Goal: Task Accomplishment & Management: Complete application form

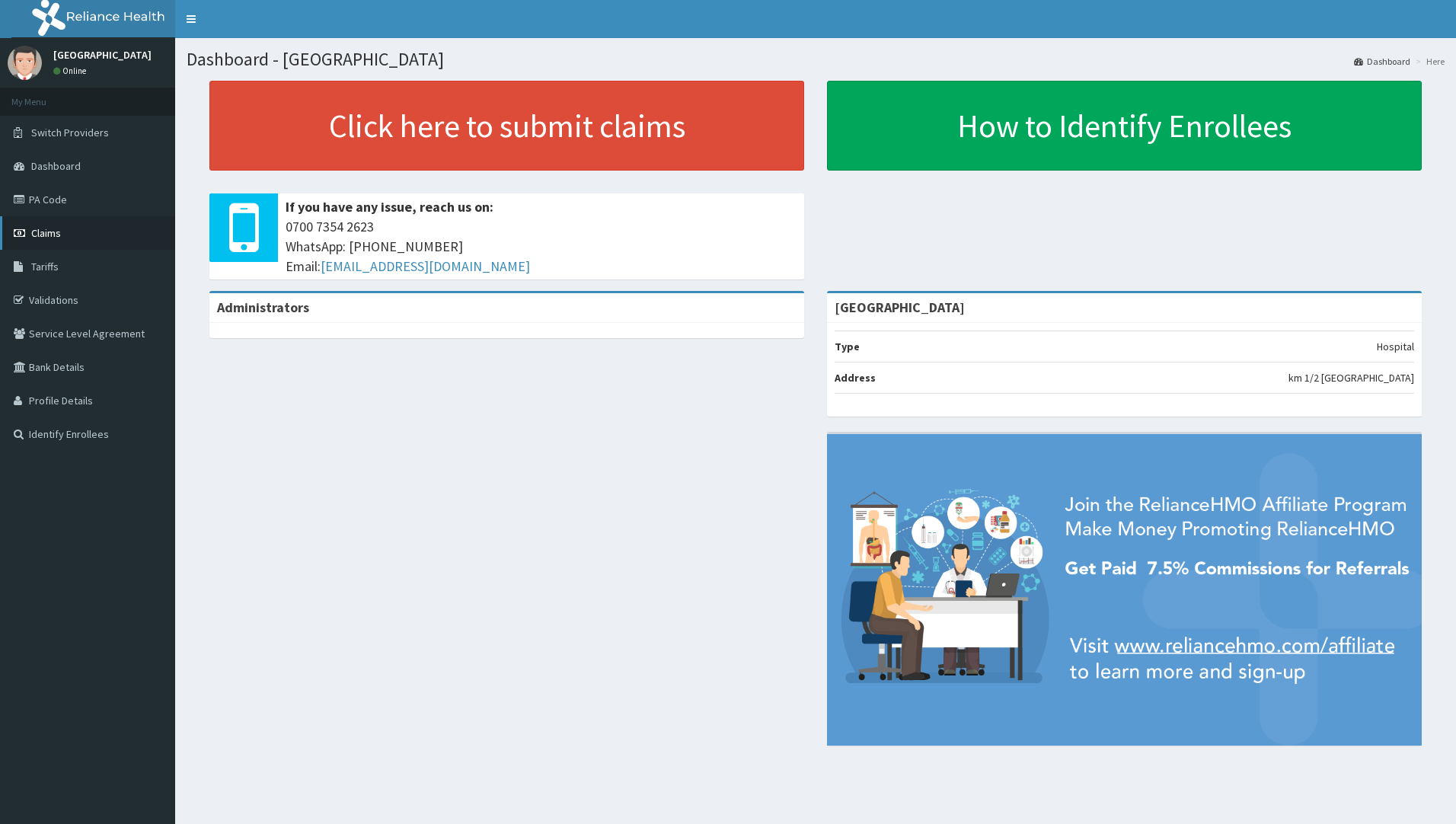
click at [44, 229] on span "Claims" at bounding box center [46, 233] width 30 height 13
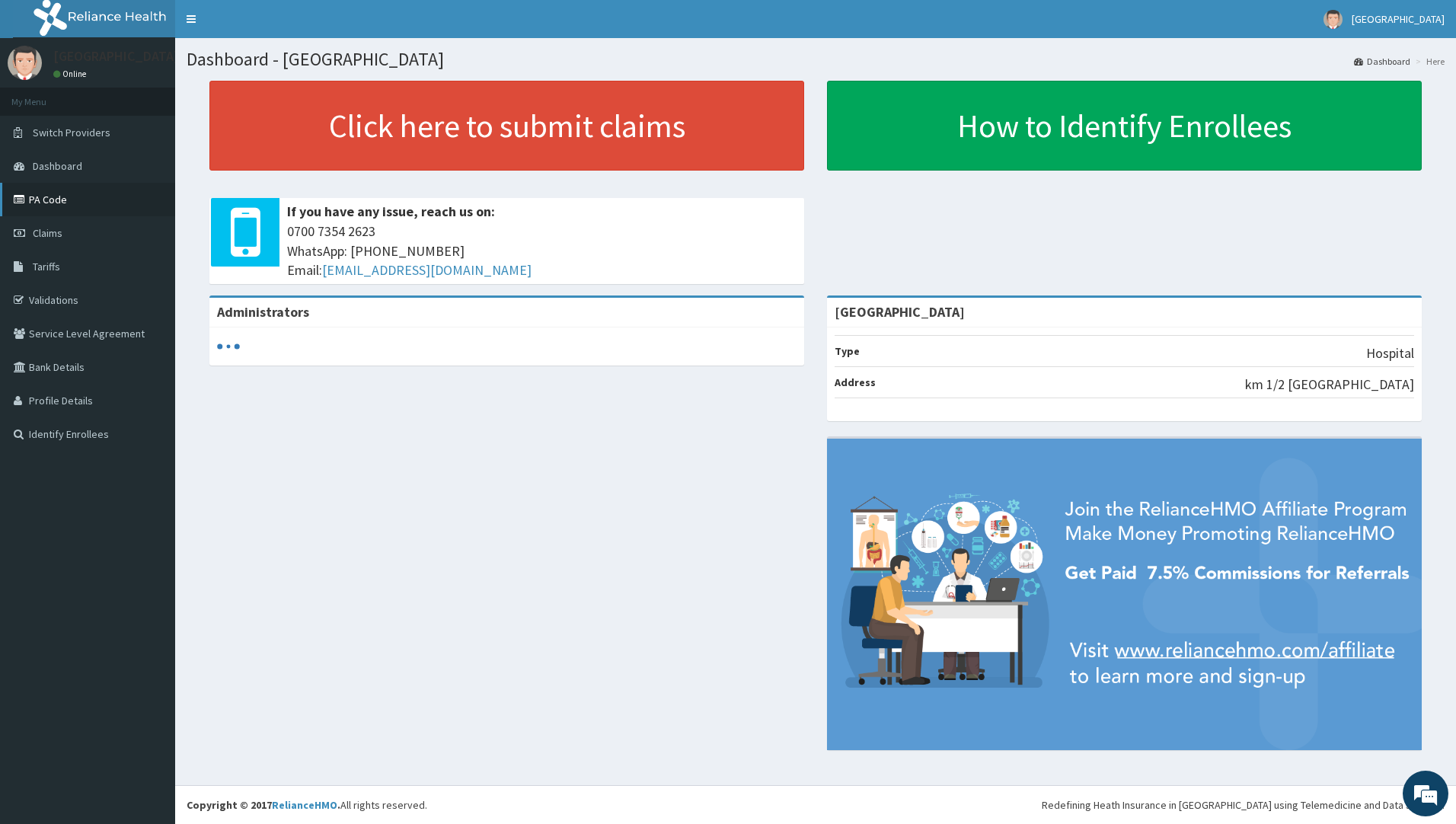
drag, startPoint x: 42, startPoint y: 198, endPoint x: 49, endPoint y: 200, distance: 7.3
click at [41, 198] on link "PA Code" at bounding box center [88, 199] width 175 height 33
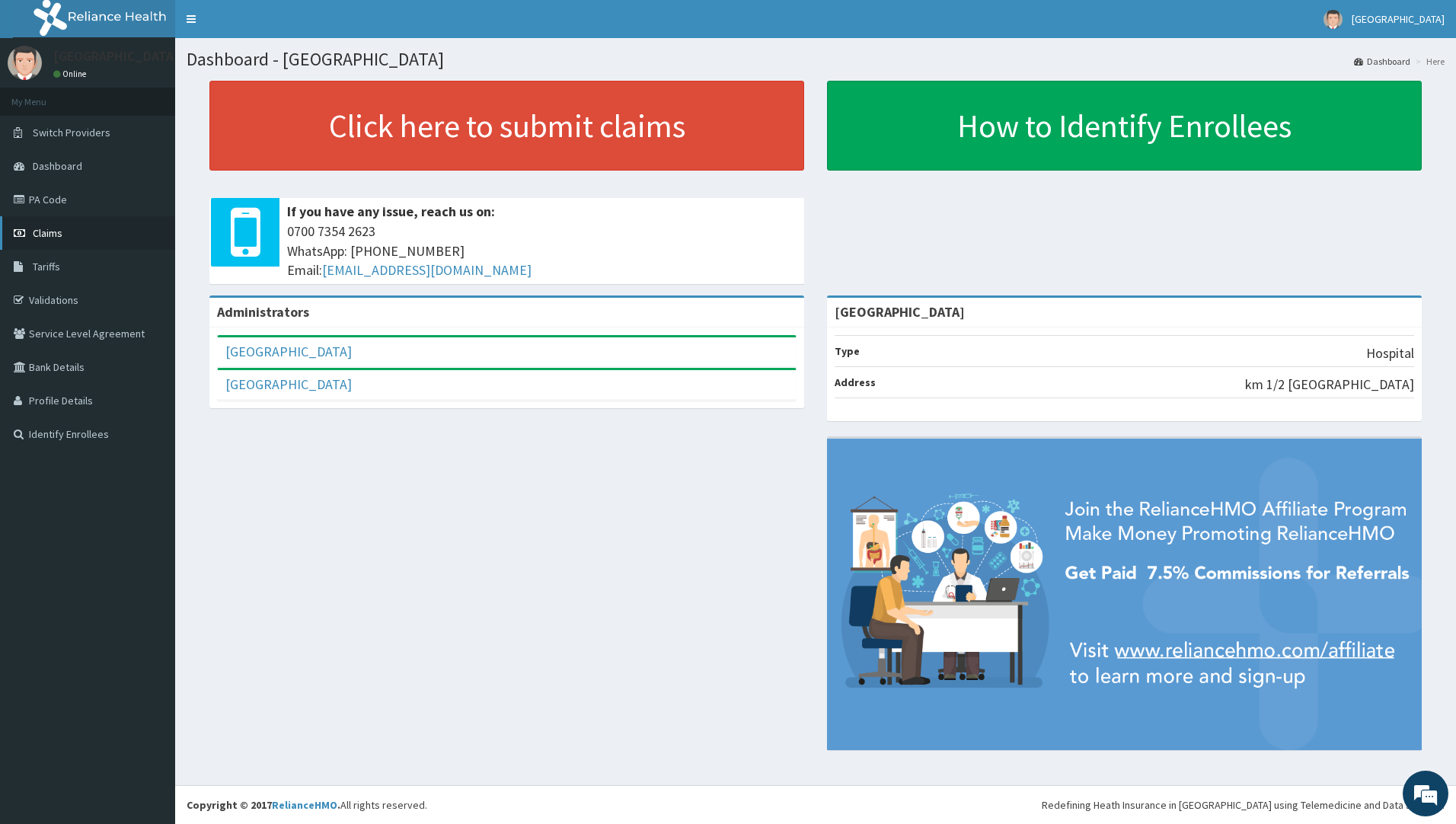
click at [50, 231] on span "Claims" at bounding box center [47, 233] width 30 height 13
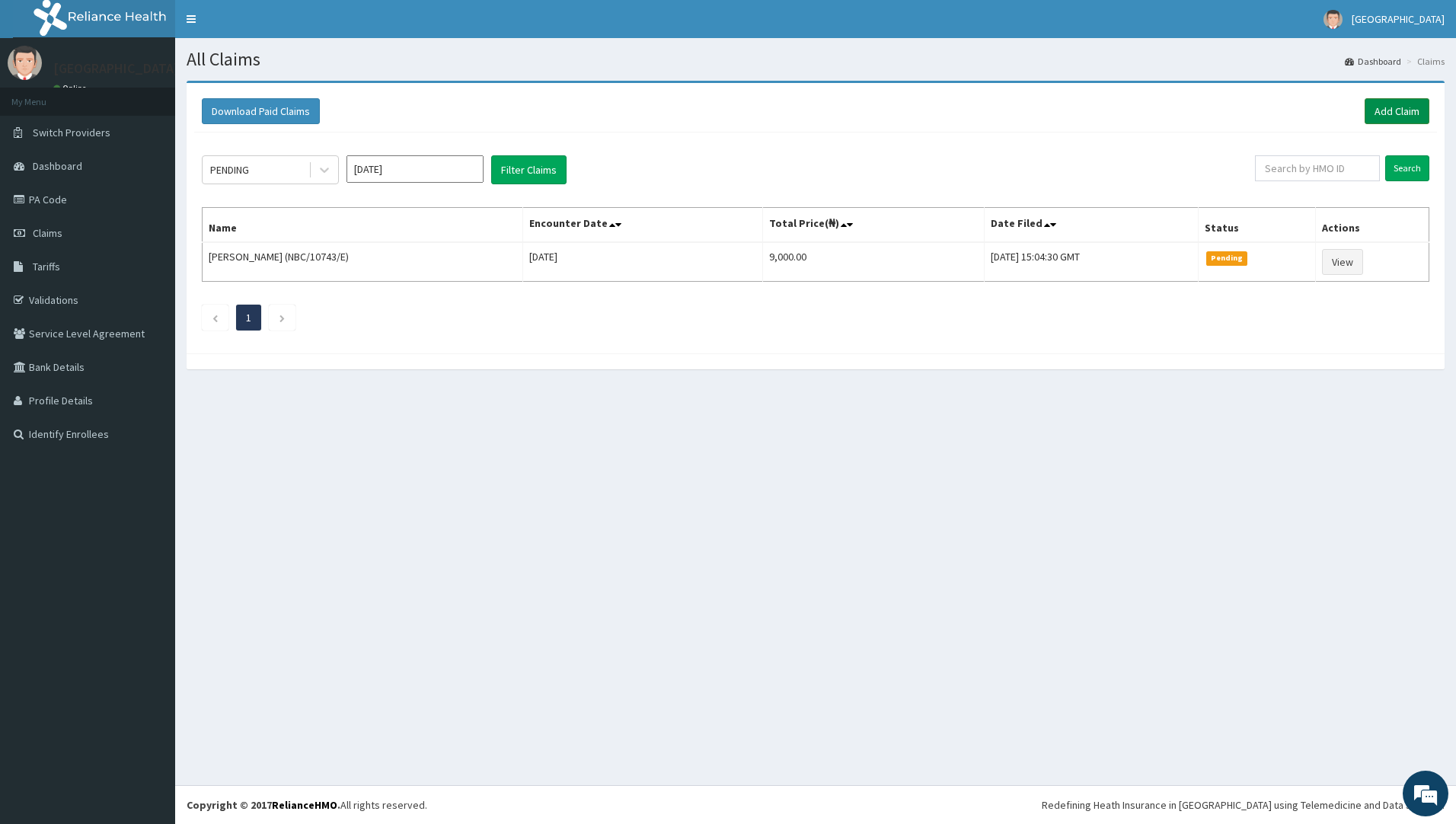
click at [1383, 109] on link "Add Claim" at bounding box center [1397, 110] width 65 height 26
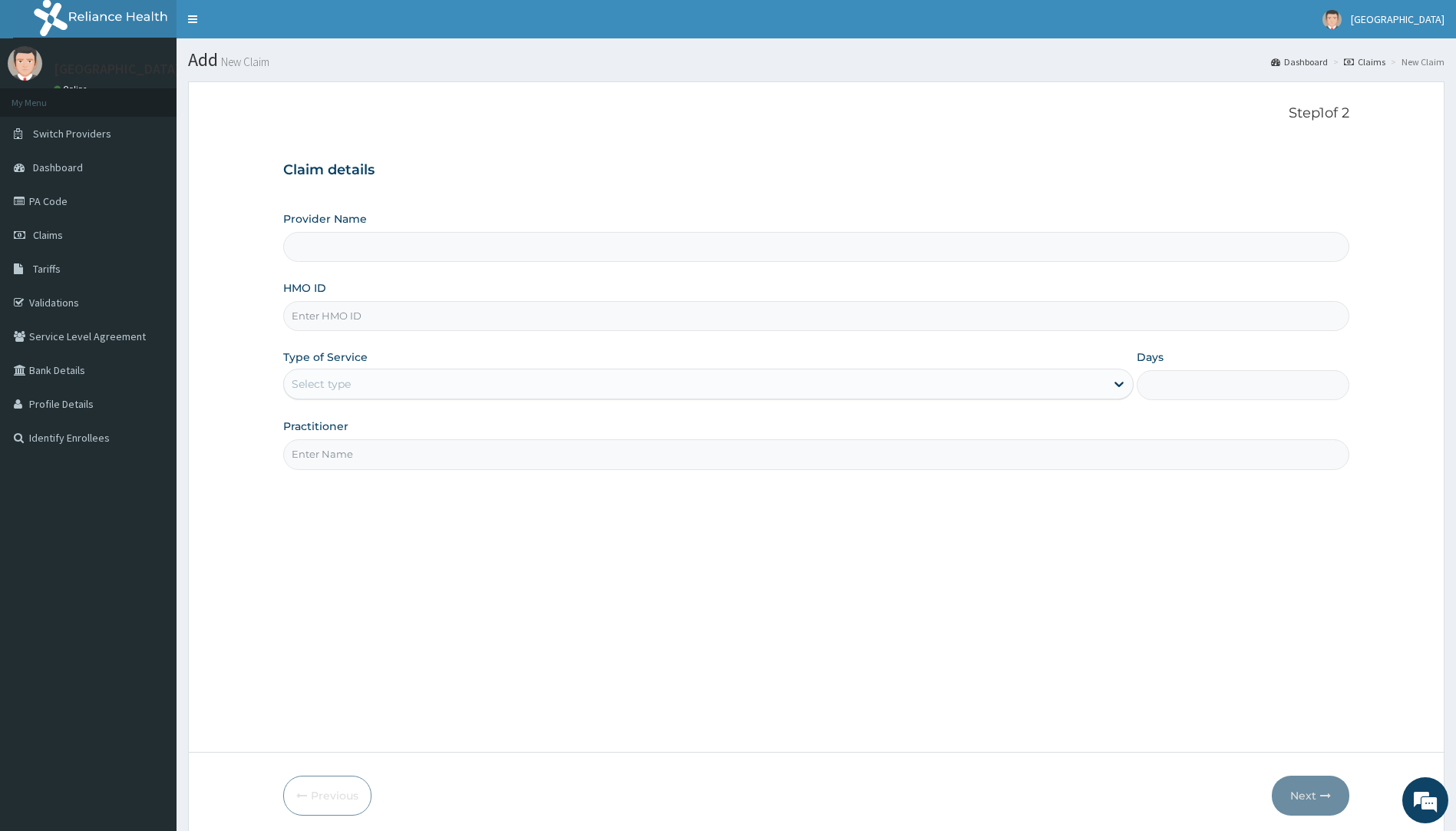
type input "WAK/10118/A"
type input "[GEOGRAPHIC_DATA]"
type input "WAK/10118/A"
click at [430, 382] on div "Select type" at bounding box center [694, 384] width 822 height 25
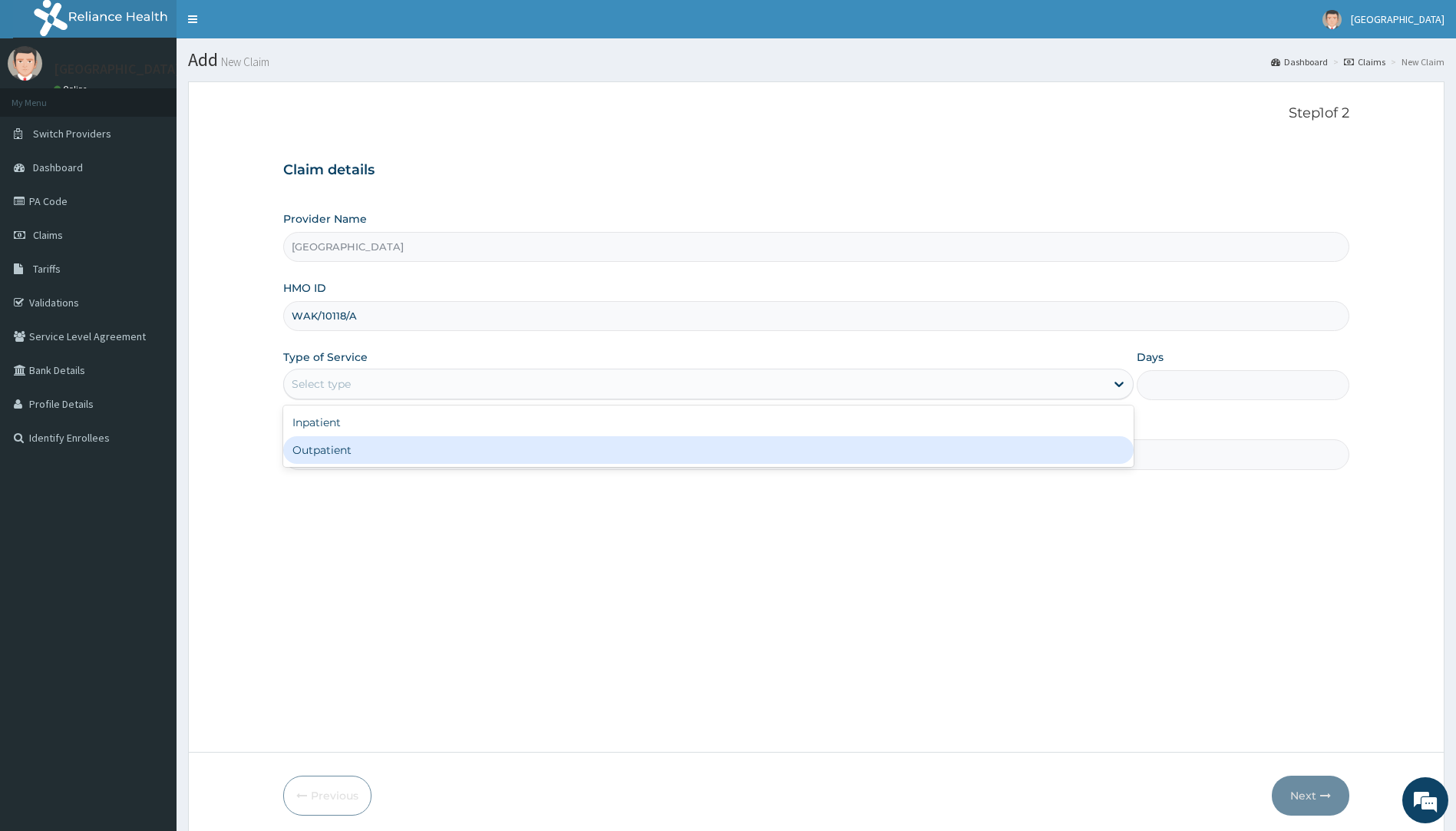
click at [371, 448] on div "Outpatient" at bounding box center [708, 450] width 851 height 28
type input "1"
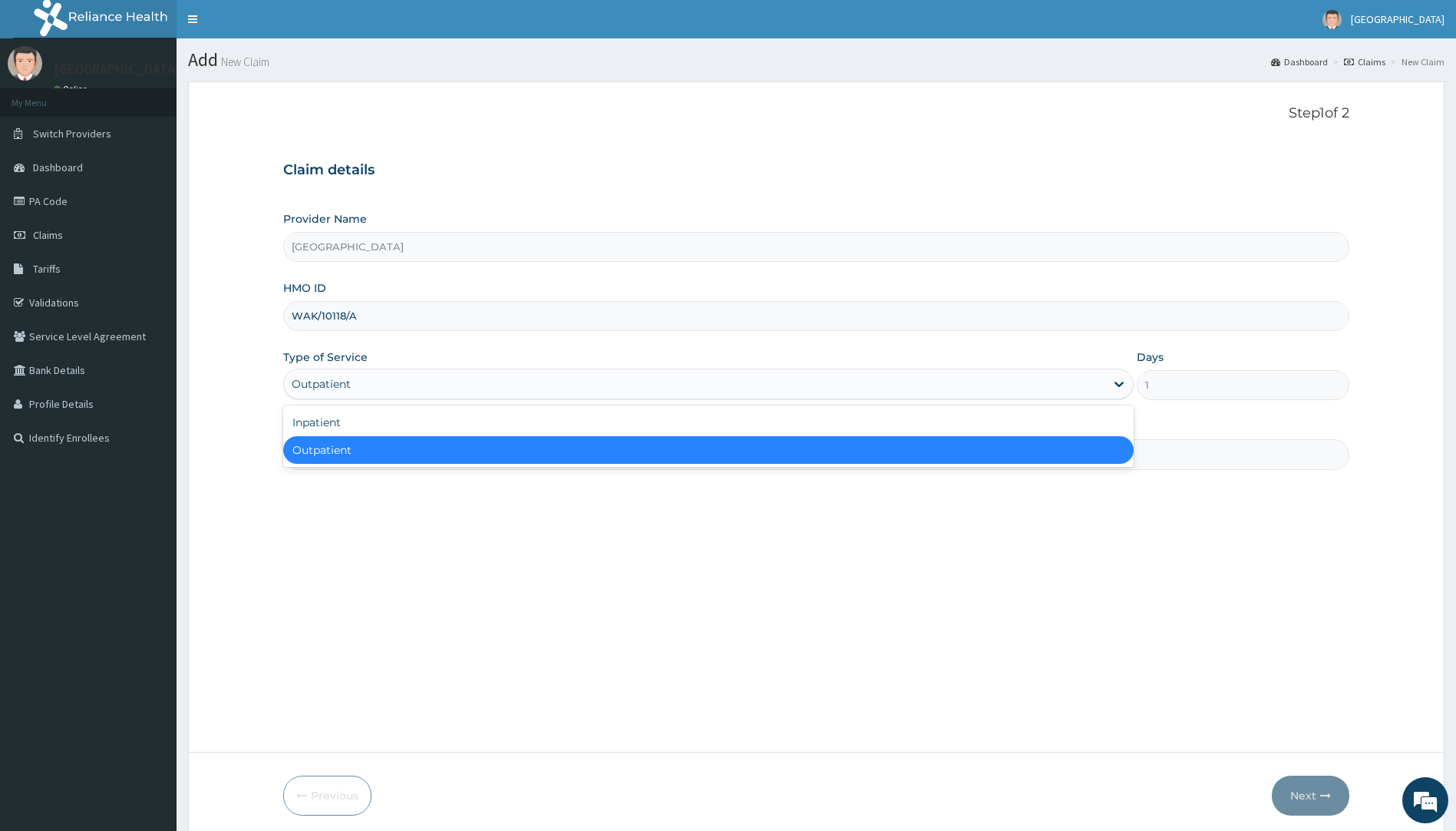
click at [373, 379] on div "Outpatient" at bounding box center [694, 384] width 822 height 25
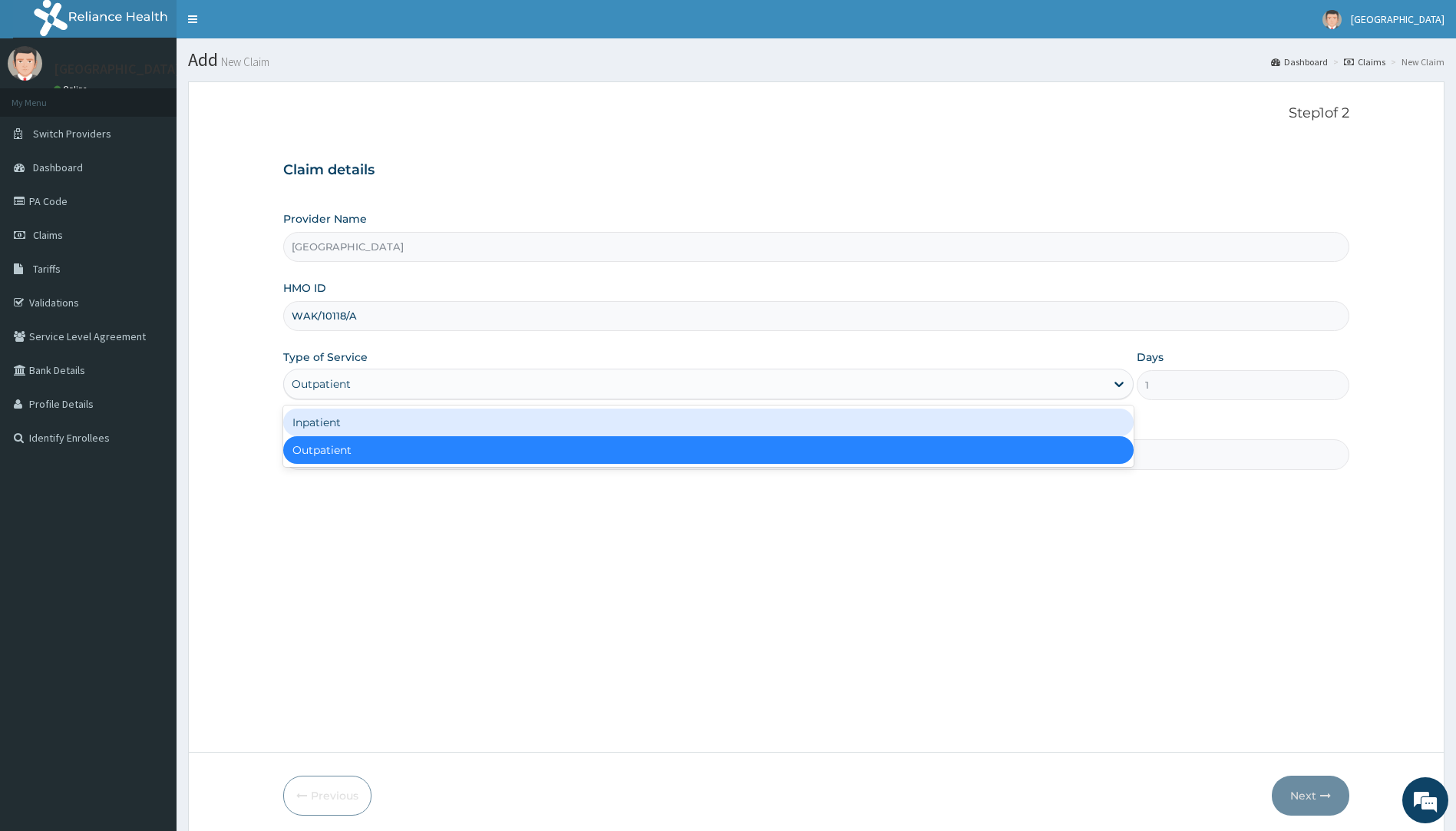
click at [330, 424] on div "Inpatient" at bounding box center [708, 422] width 851 height 28
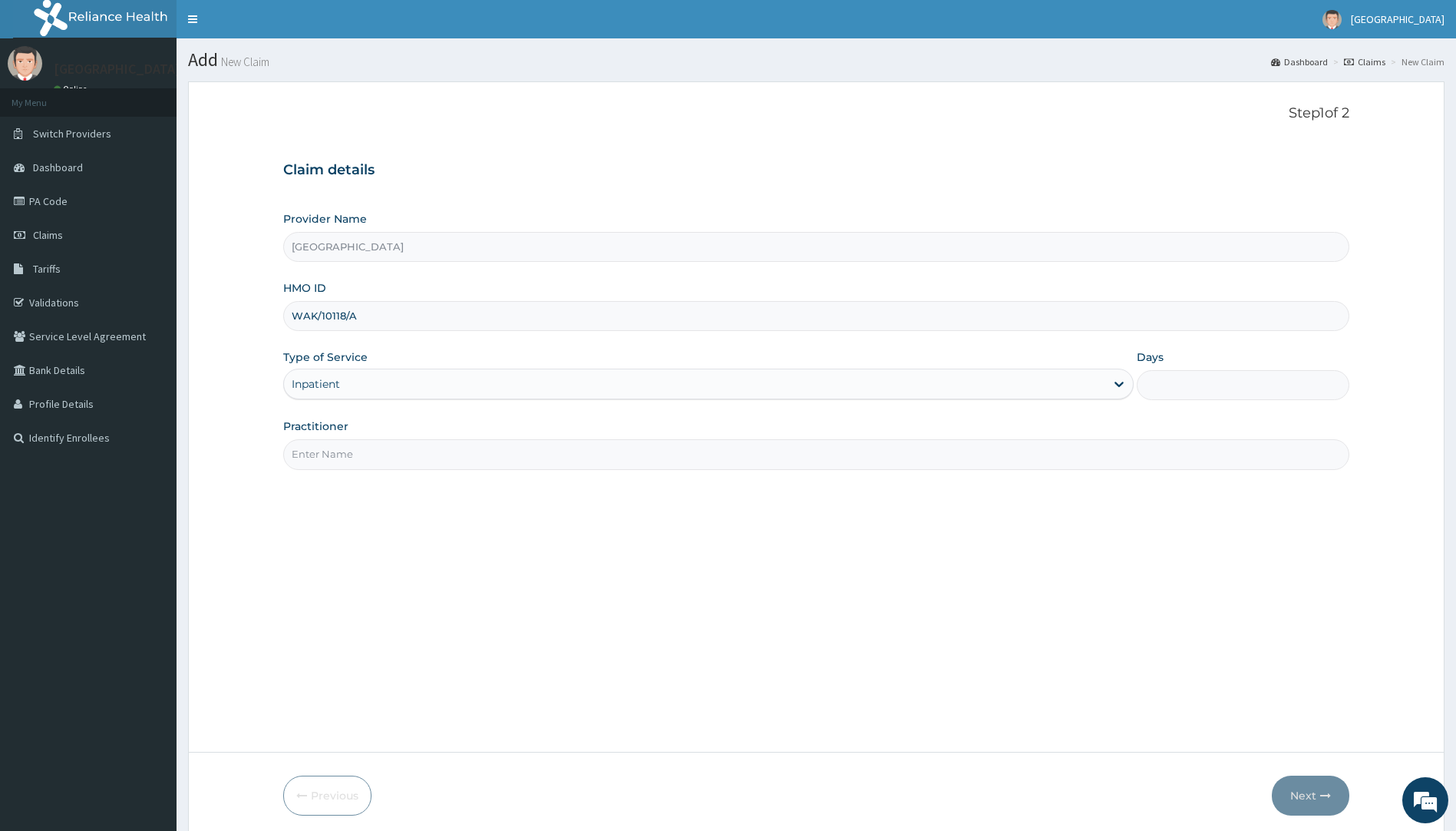
click at [380, 456] on input "Practitioner" at bounding box center [816, 454] width 1067 height 30
type input "[PERSON_NAME]"
click at [1221, 390] on input "Days" at bounding box center [1243, 385] width 213 height 30
type input "4"
click at [1315, 794] on button "Next" at bounding box center [1310, 795] width 78 height 40
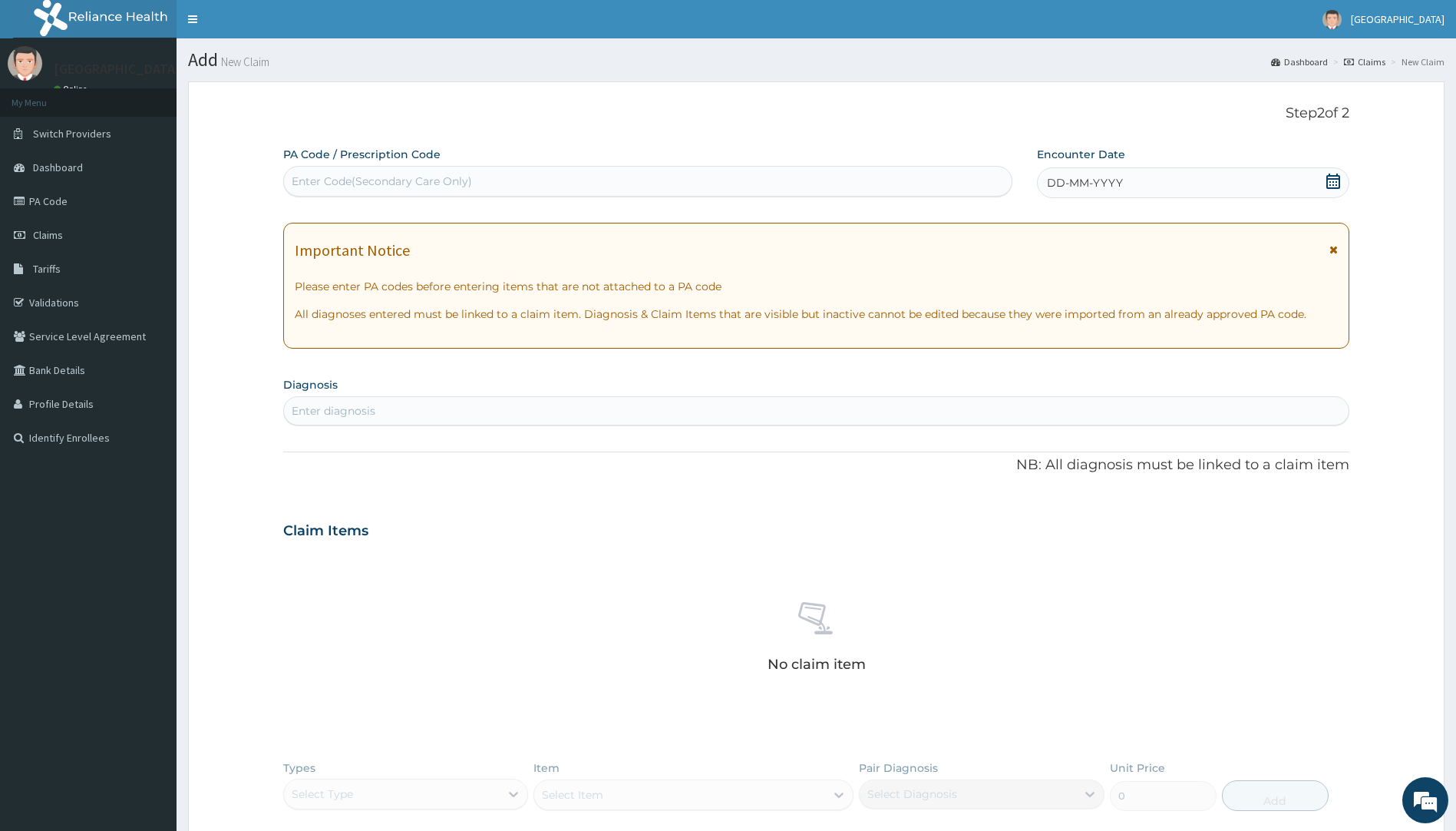
click at [719, 415] on div "Enter diagnosis" at bounding box center [816, 411] width 1066 height 25
type input "malar"
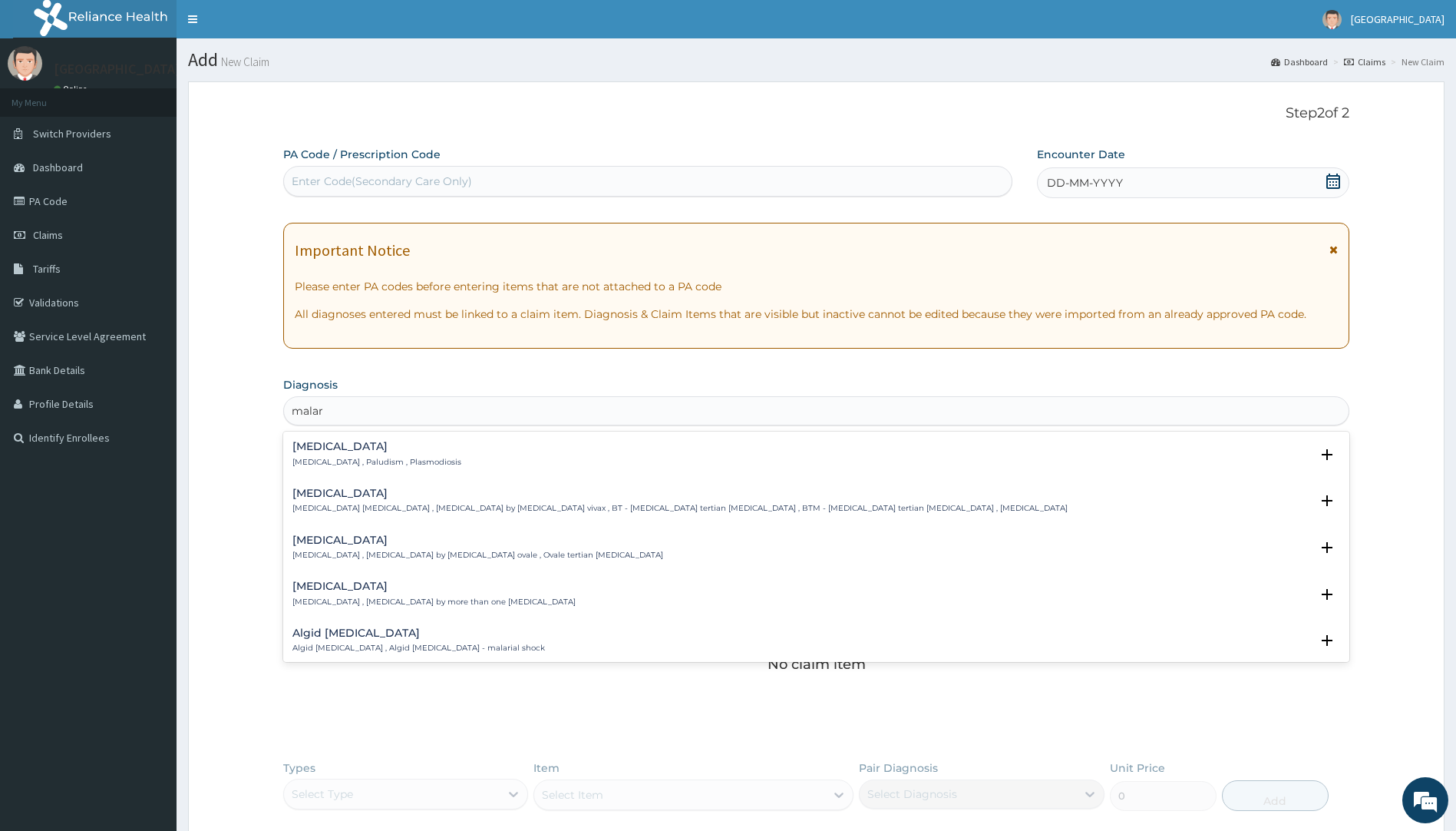
click at [367, 448] on h4 "[MEDICAL_DATA]" at bounding box center [377, 446] width 169 height 12
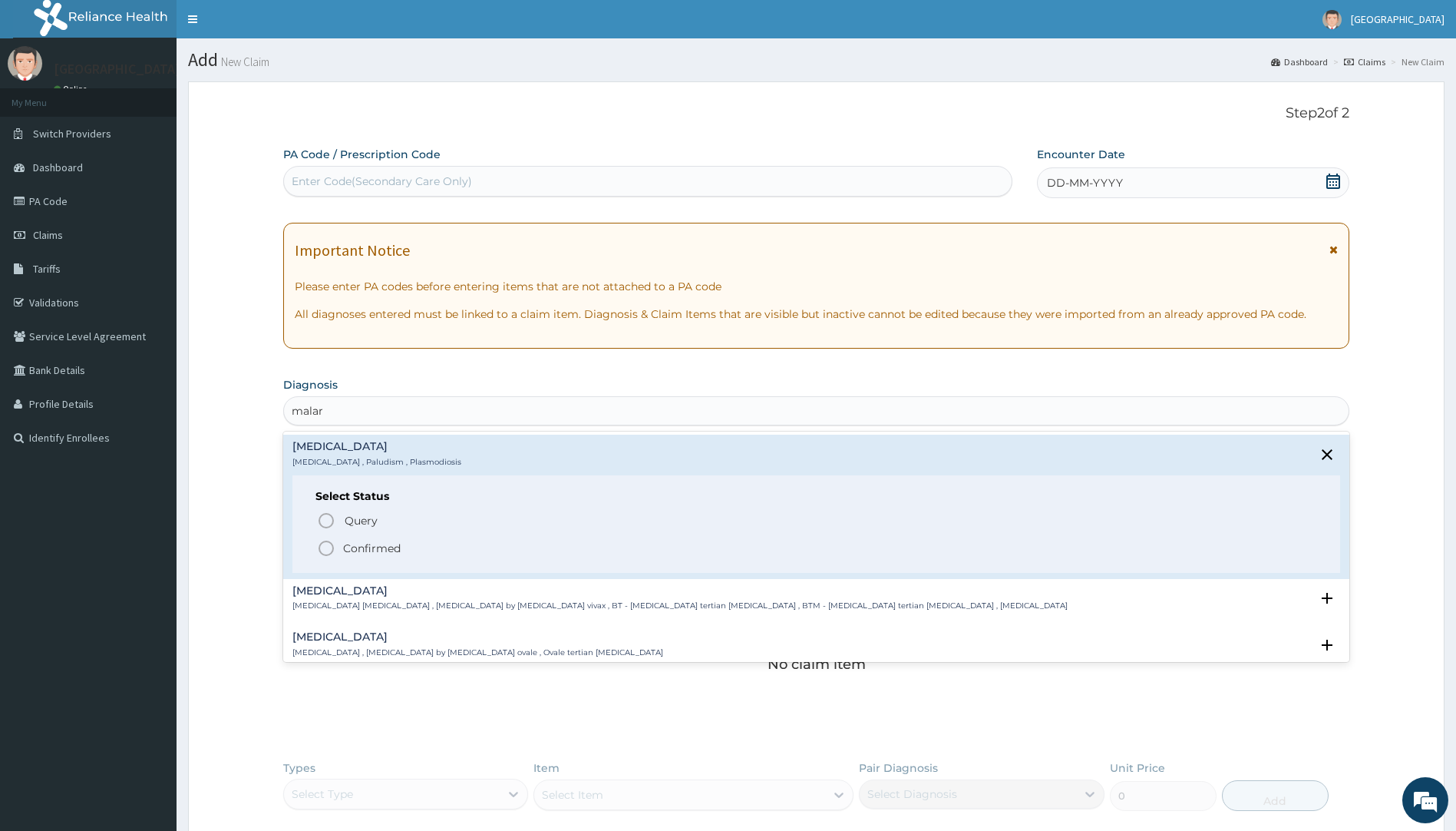
click at [359, 547] on p "Confirmed" at bounding box center [372, 548] width 58 height 15
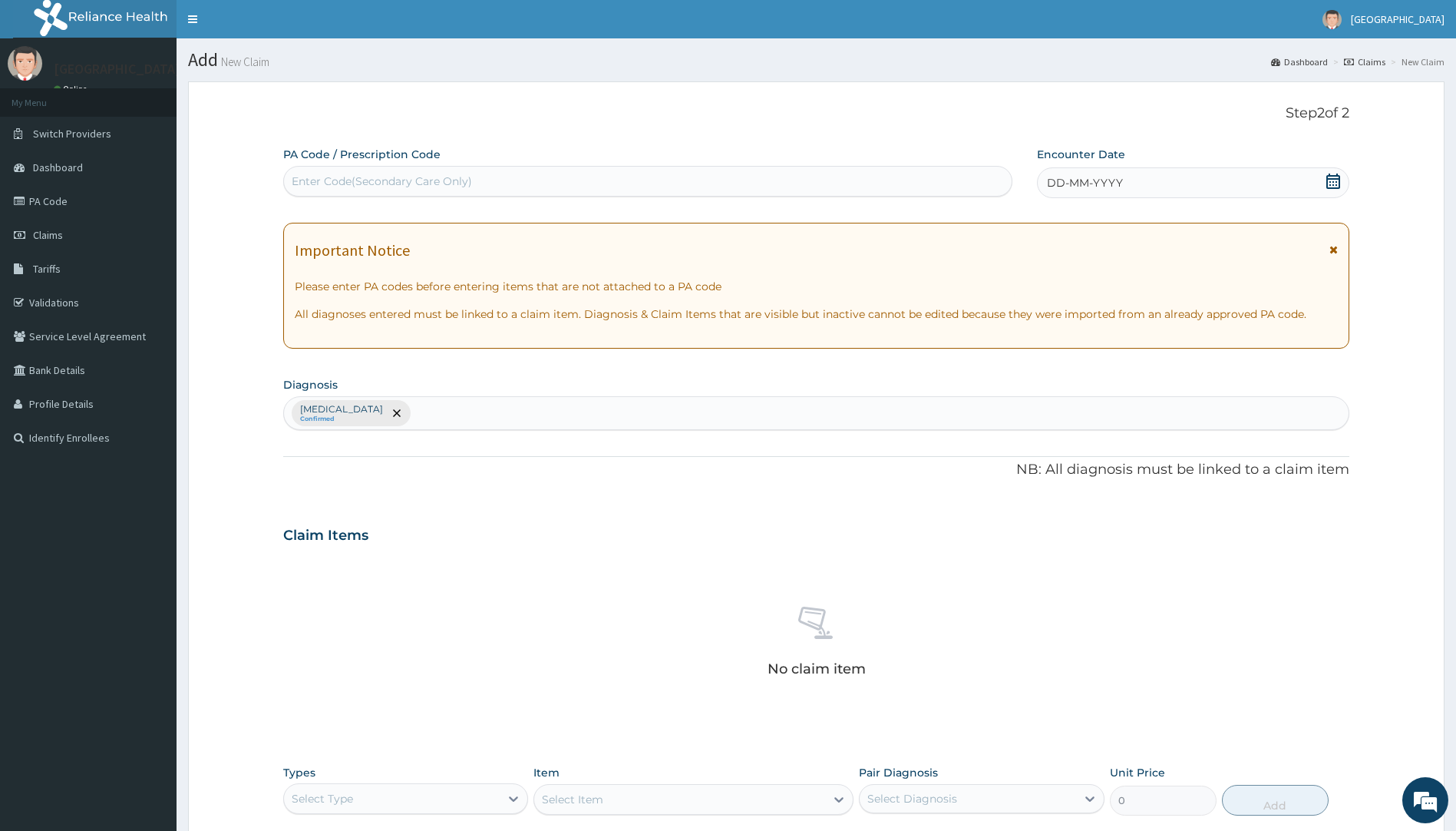
click at [1339, 182] on icon at bounding box center [1333, 181] width 15 height 15
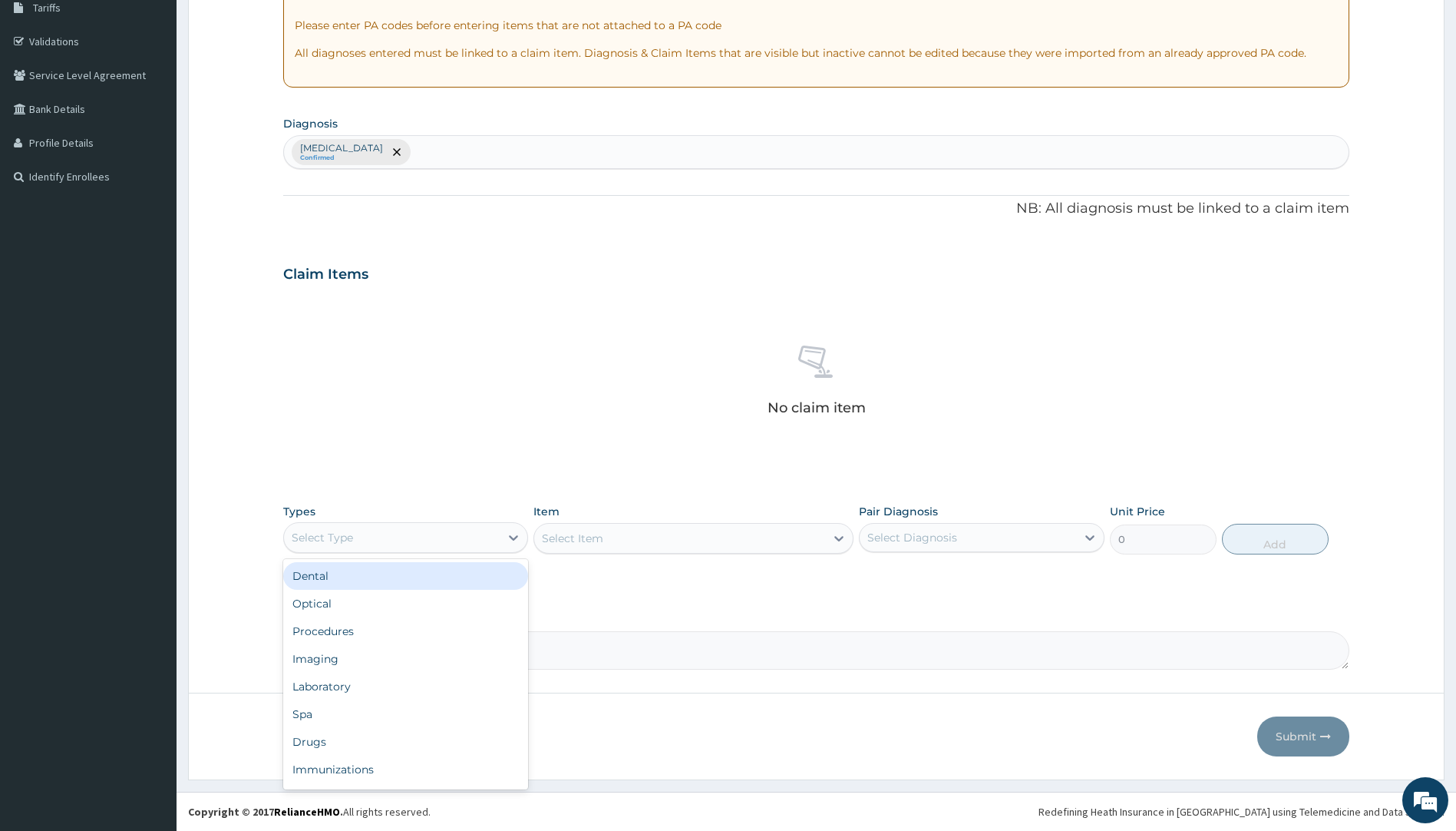
click at [425, 541] on div "Select Type" at bounding box center [392, 537] width 217 height 25
click at [376, 635] on div "Procedures" at bounding box center [406, 630] width 246 height 28
click at [740, 535] on div "Select Item" at bounding box center [693, 538] width 320 height 31
click at [740, 536] on div "Select Item" at bounding box center [693, 538] width 320 height 31
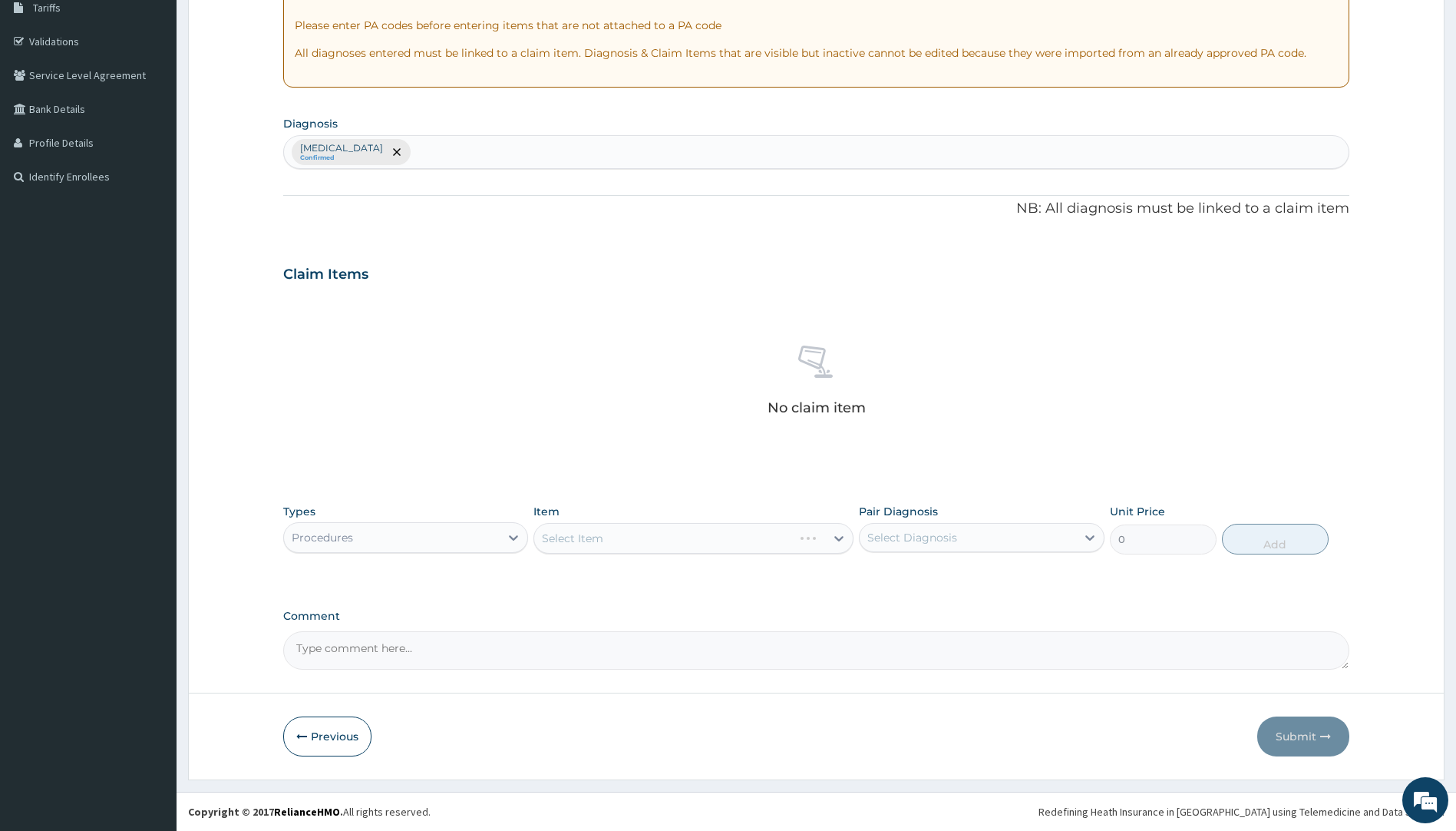
click at [740, 536] on div "Select Item" at bounding box center [664, 538] width 259 height 25
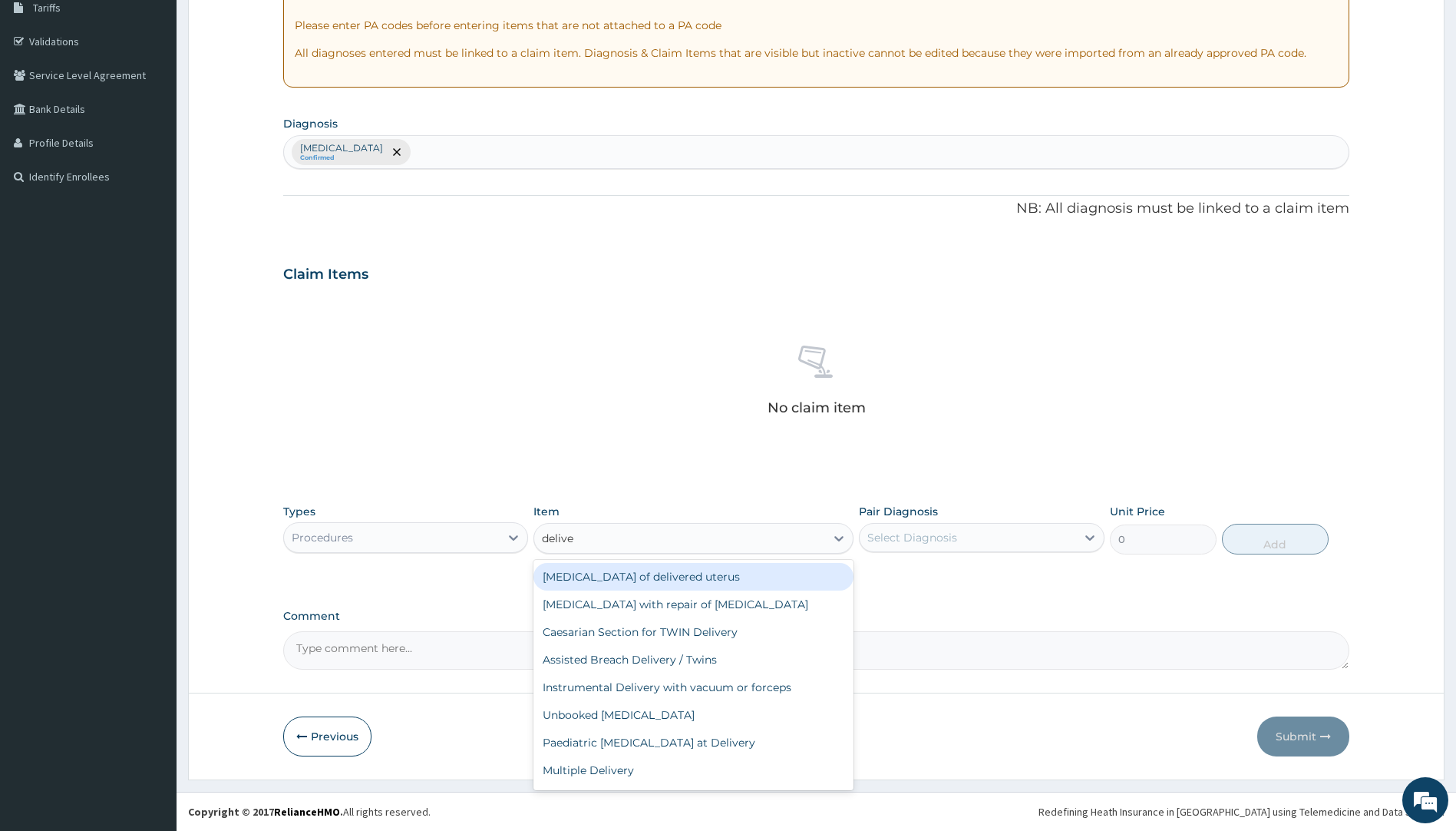
type input "deliver"
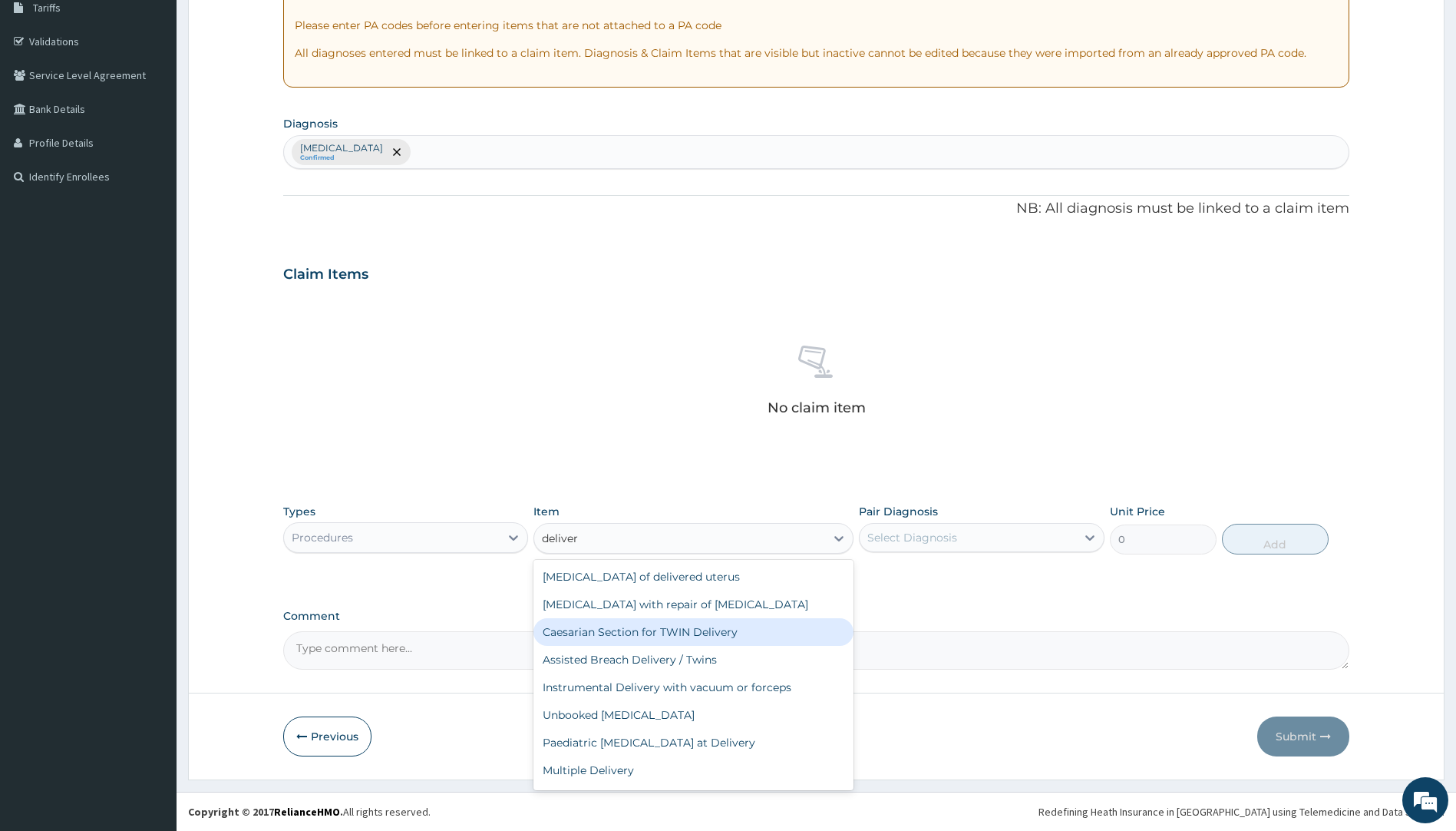
scroll to position [25, 0]
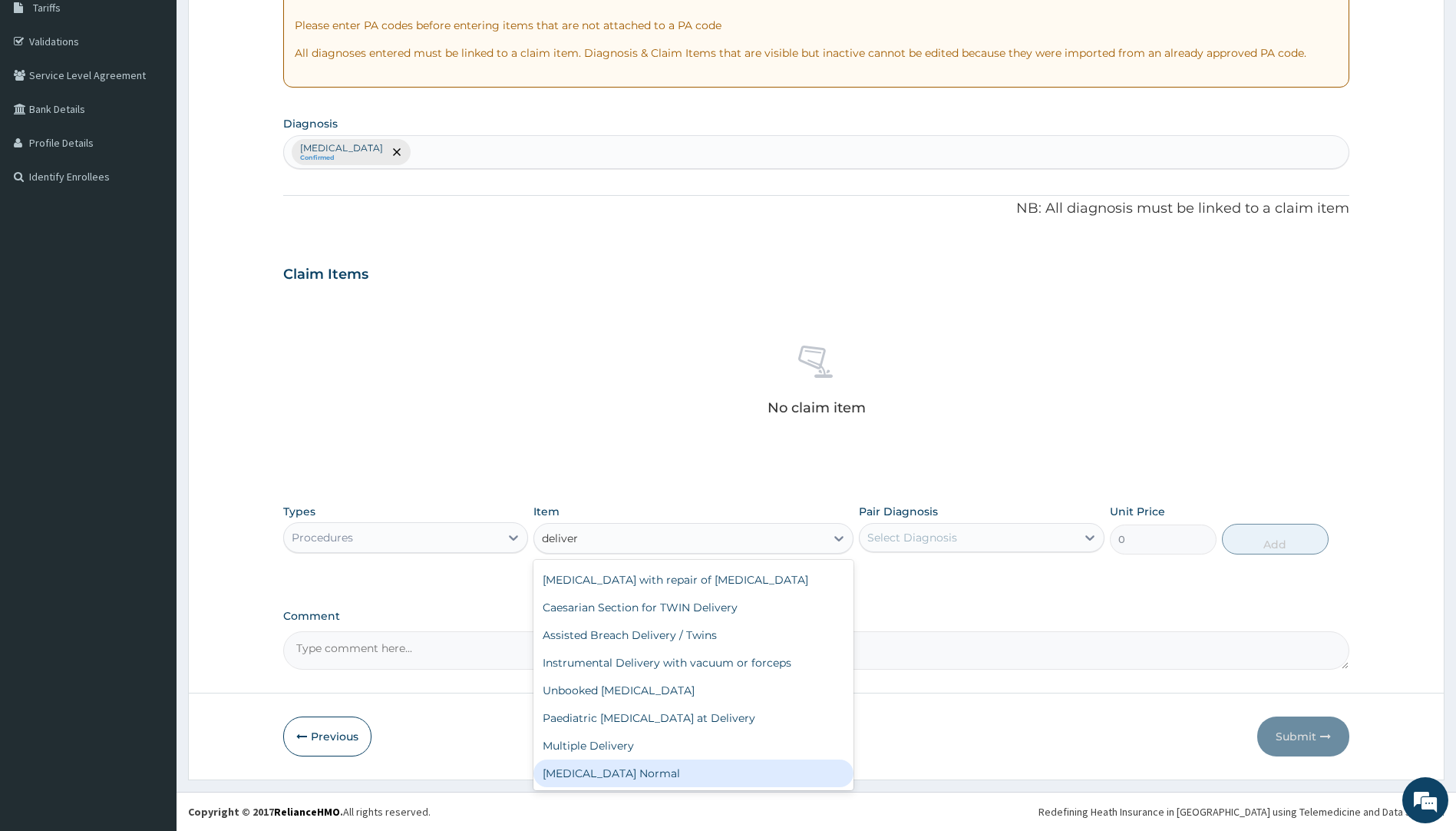
click at [631, 769] on div "[MEDICAL_DATA] Normal" at bounding box center [693, 772] width 320 height 28
type input "70000"
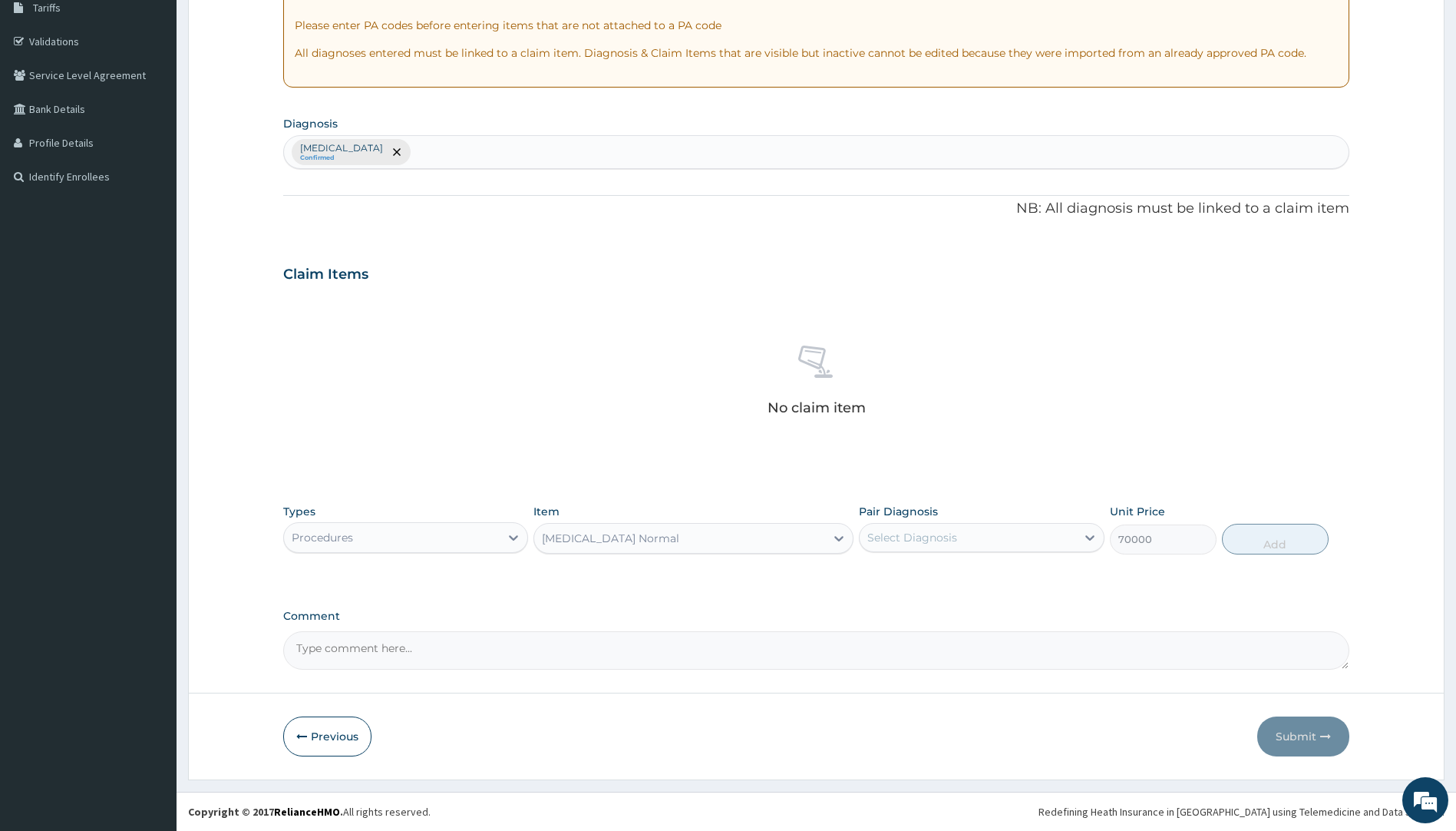
click at [956, 537] on div "Select Diagnosis" at bounding box center [968, 537] width 217 height 25
click at [934, 574] on div "[MEDICAL_DATA]" at bounding box center [981, 577] width 246 height 32
checkbox input "true"
click at [1261, 543] on button "Add" at bounding box center [1275, 539] width 106 height 31
type input "0"
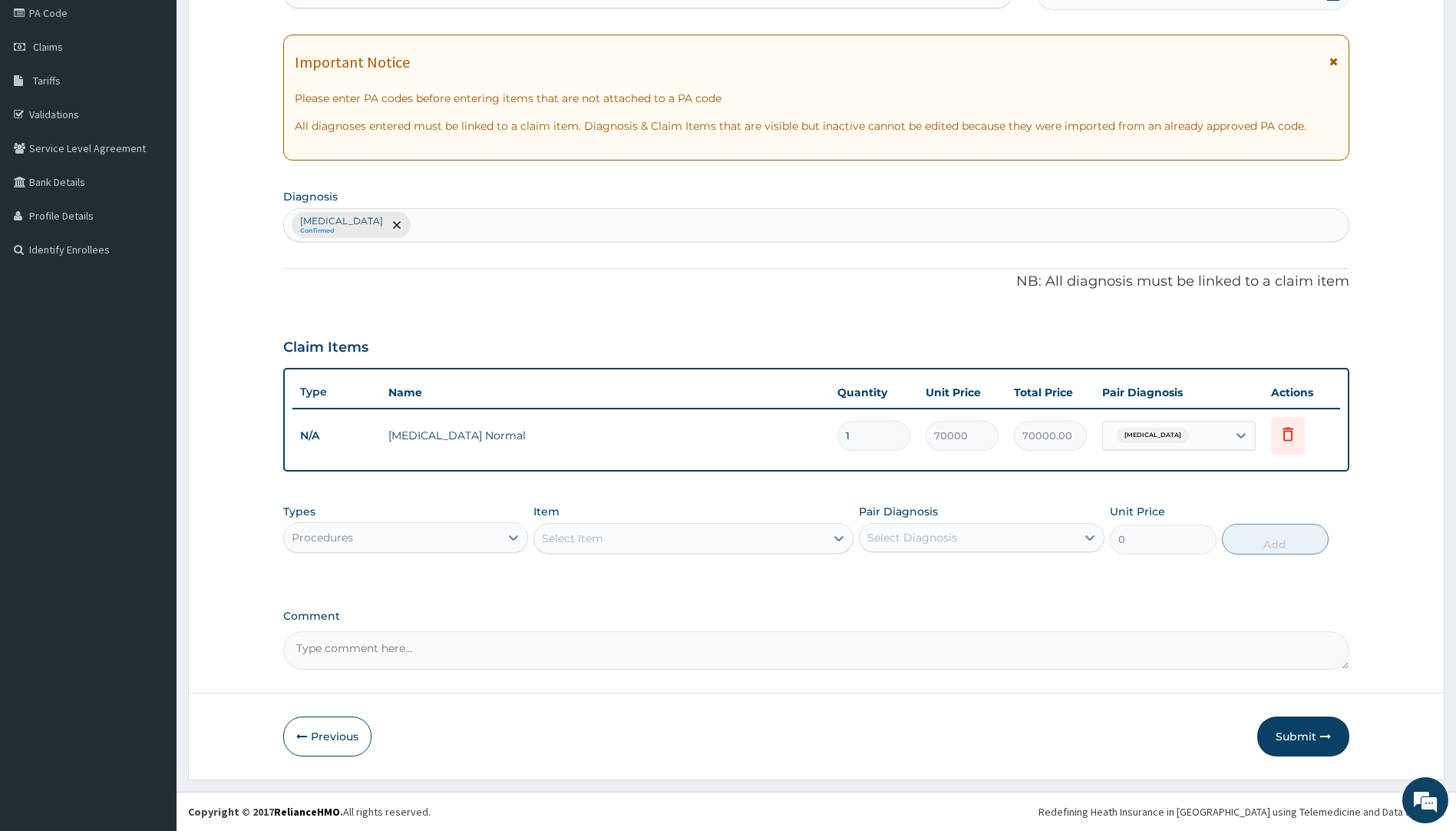
scroll to position [188, 0]
click at [693, 546] on div "Select Item" at bounding box center [679, 538] width 291 height 25
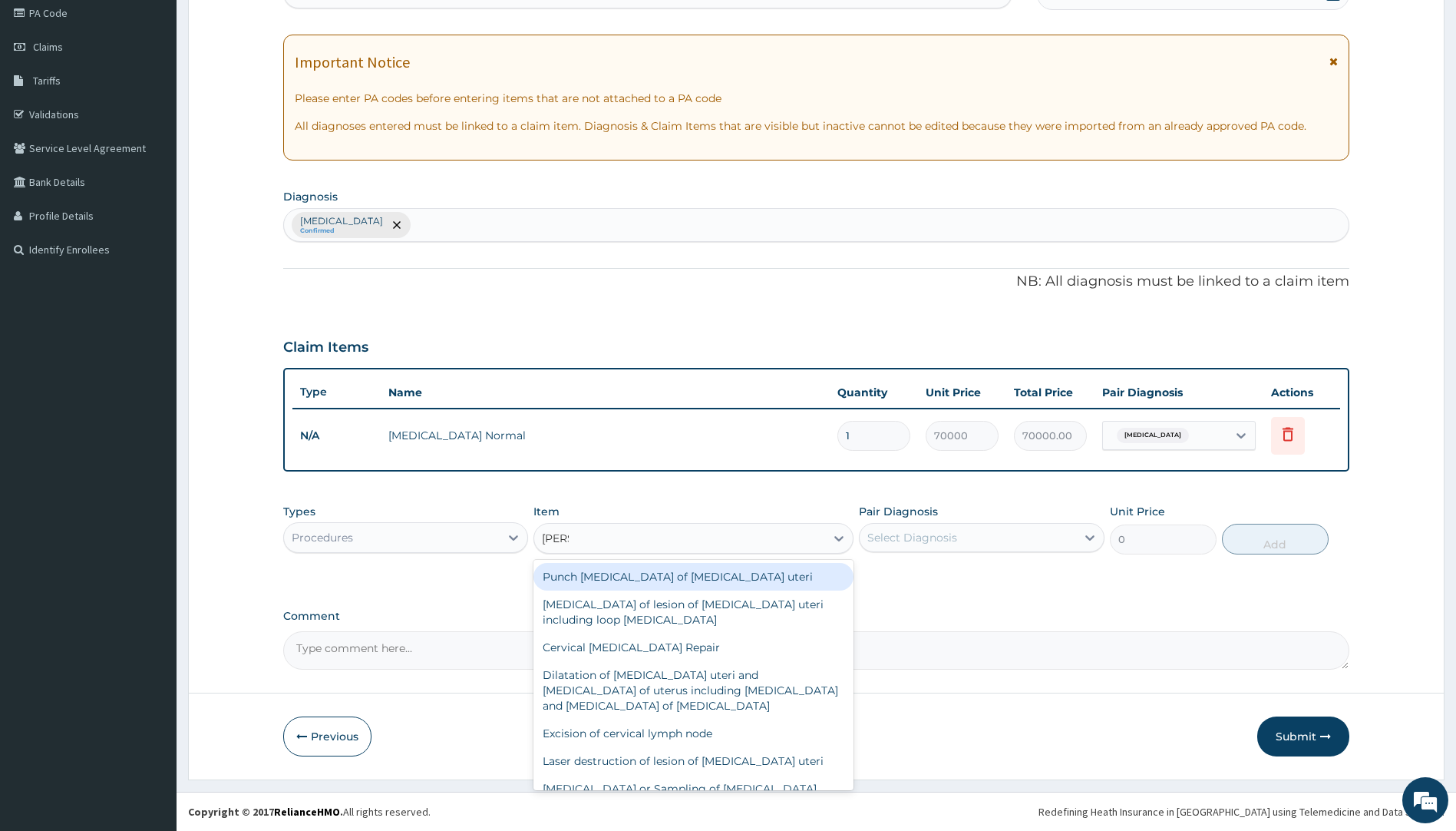
type input "cervic"
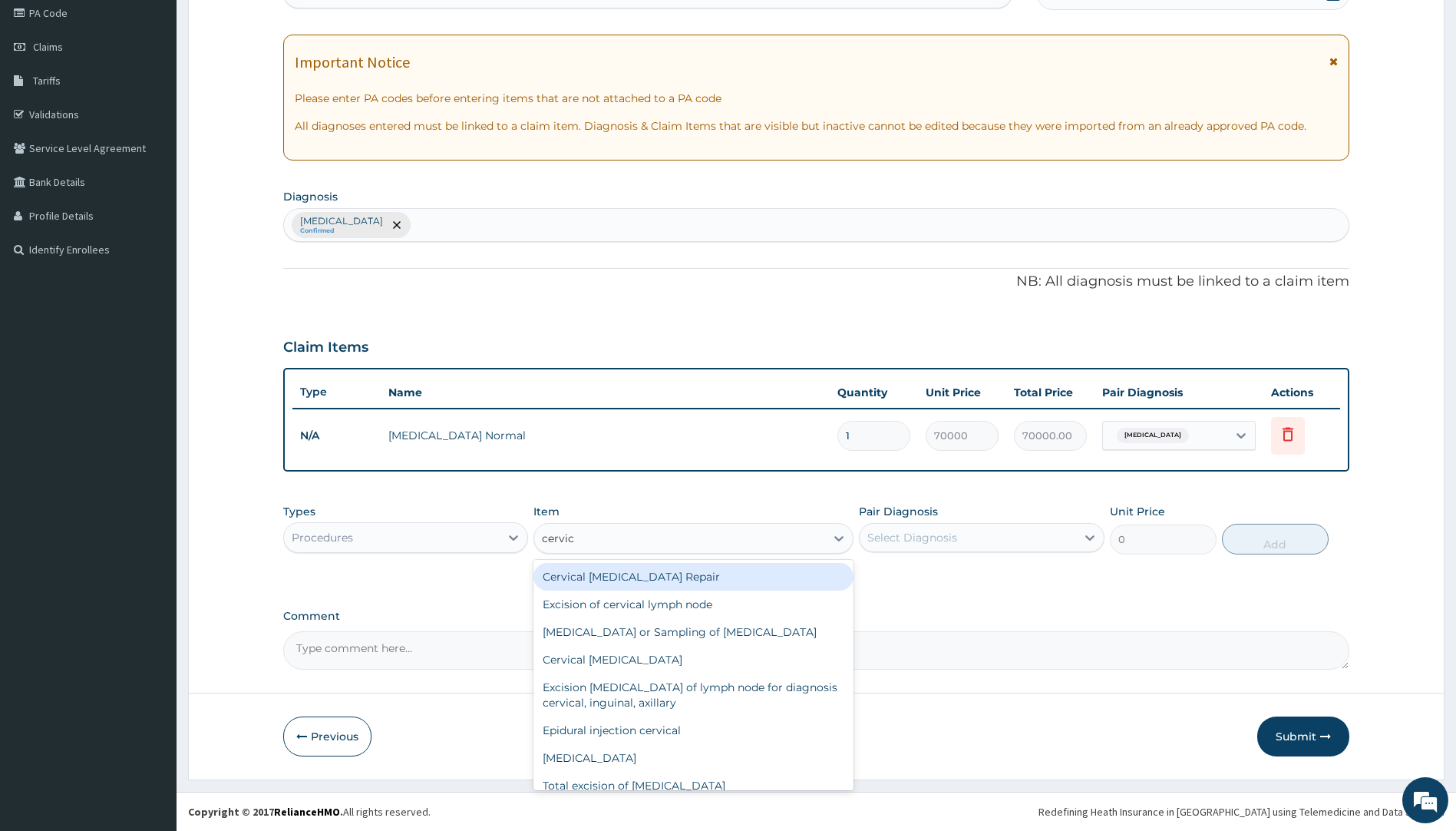
click at [656, 579] on div "Cervical [MEDICAL_DATA] Repair" at bounding box center [693, 577] width 320 height 28
type input "40914"
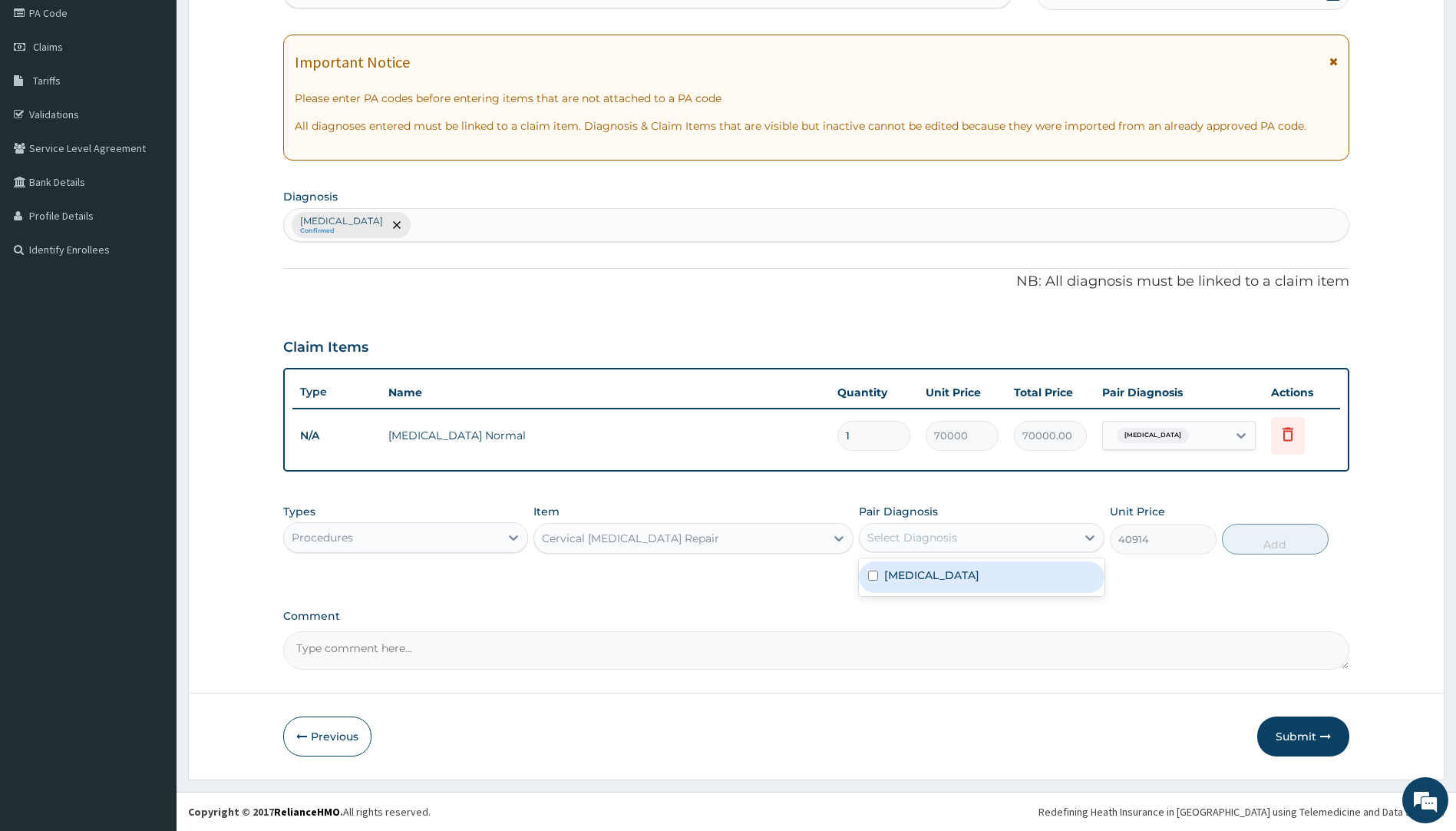
click at [990, 536] on div "Select Diagnosis" at bounding box center [968, 537] width 217 height 25
drag, startPoint x: 949, startPoint y: 583, endPoint x: 1033, endPoint y: 577, distance: 84.2
click at [951, 583] on div "[MEDICAL_DATA]" at bounding box center [981, 577] width 246 height 32
checkbox input "true"
click at [1247, 539] on button "Add" at bounding box center [1275, 539] width 106 height 31
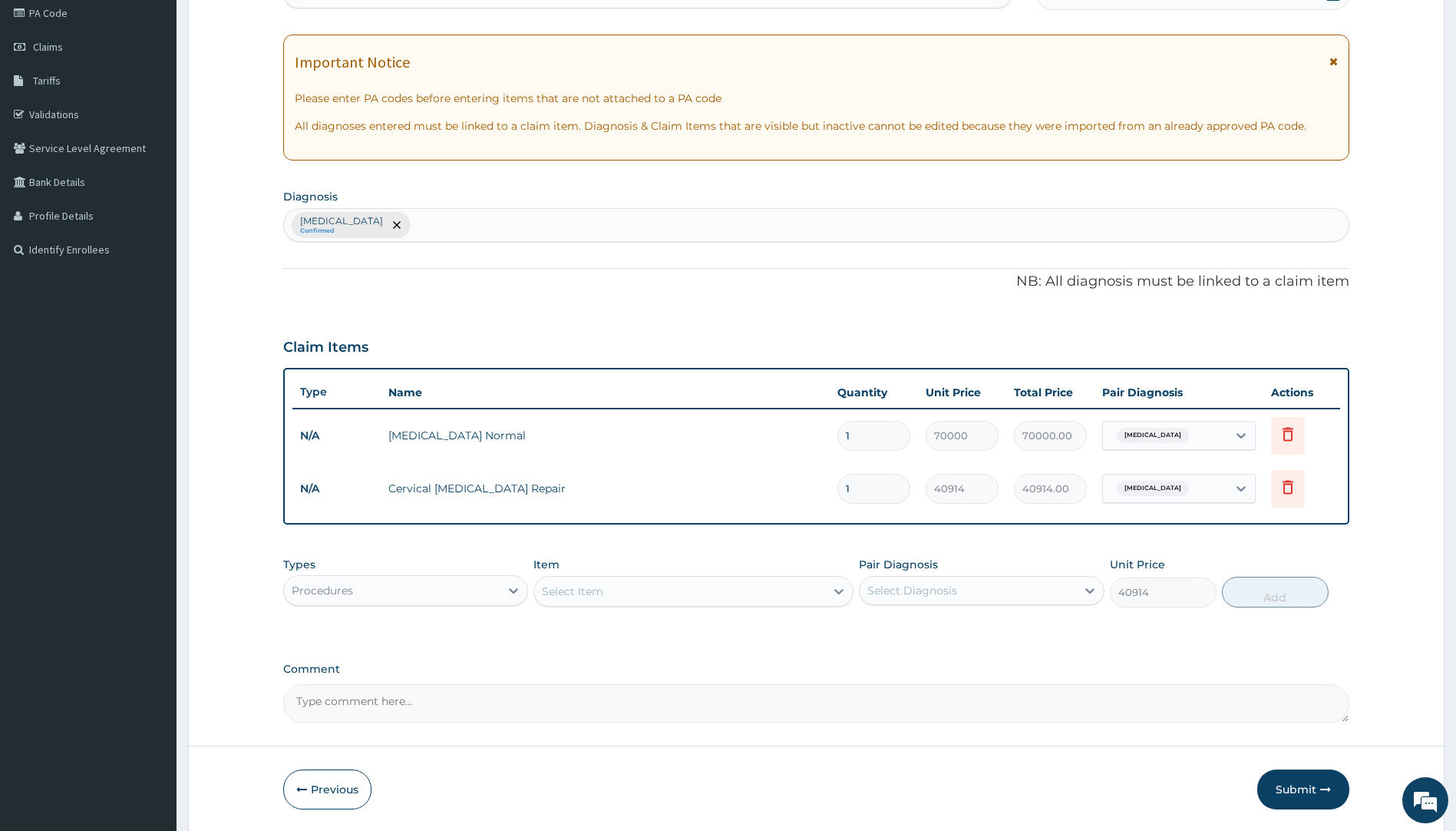
type input "0"
drag, startPoint x: 373, startPoint y: 431, endPoint x: 548, endPoint y: 439, distance: 175.2
click at [548, 439] on tr "N/A [MEDICAL_DATA] Normal 1 70000 70000.00 [MEDICAL_DATA] Delete" at bounding box center [816, 436] width 1048 height 53
copy tr "[MEDICAL_DATA] Normal"
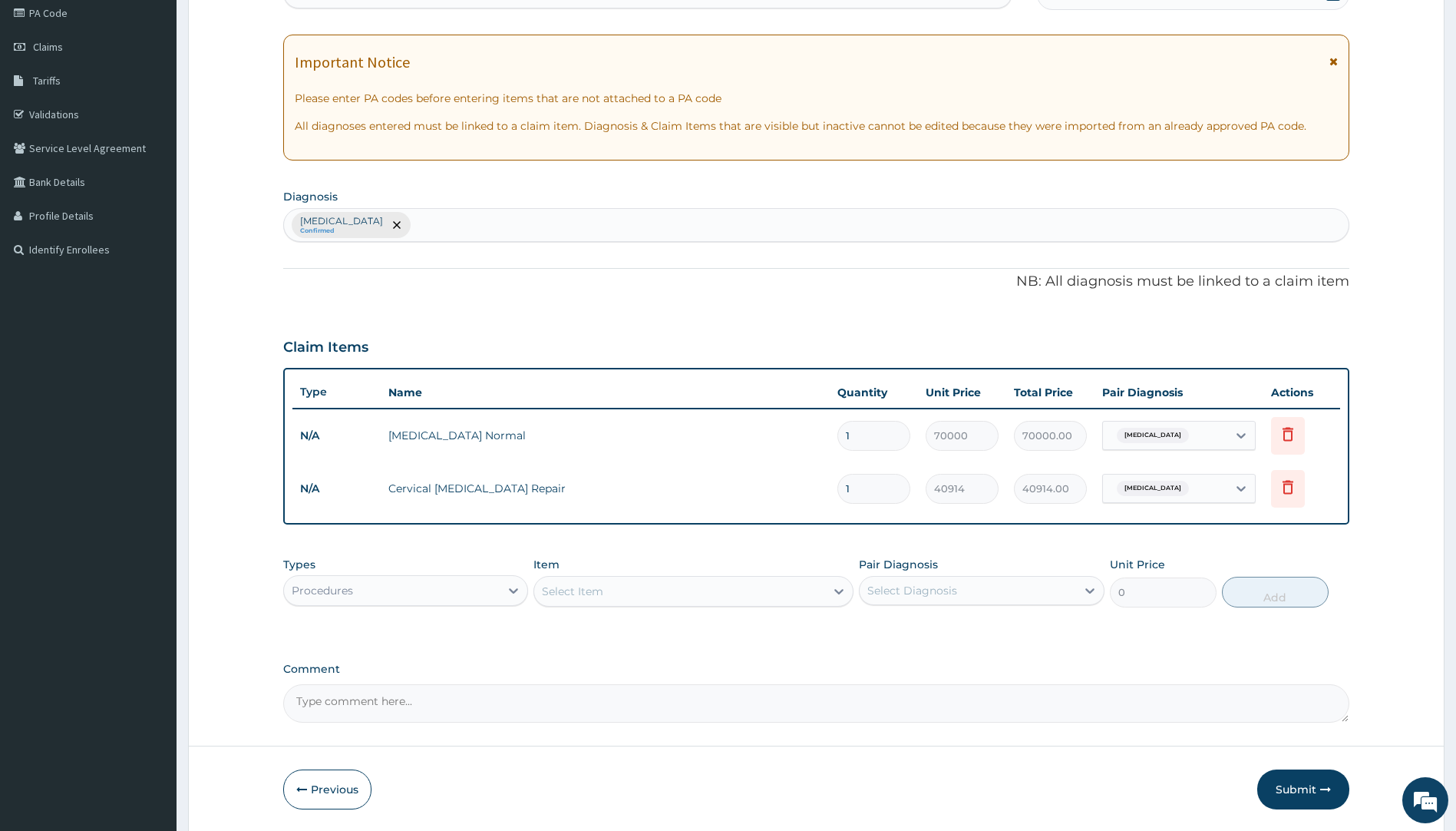
click at [410, 489] on td "Cervical [MEDICAL_DATA] Repair" at bounding box center [605, 488] width 450 height 31
drag, startPoint x: 410, startPoint y: 489, endPoint x: 496, endPoint y: 487, distance: 86.0
click at [496, 487] on td "Cervical [MEDICAL_DATA] Repair" at bounding box center [605, 488] width 450 height 31
copy td "Cervical [MEDICAL_DATA] Repair"
